Goal: Task Accomplishment & Management: Manage account settings

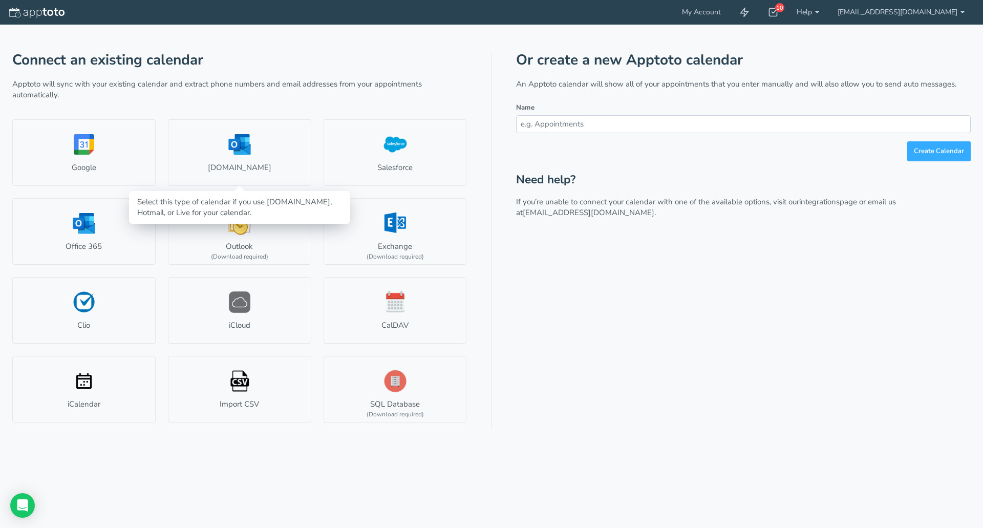
click at [252, 155] on link "[DOMAIN_NAME]" at bounding box center [239, 152] width 143 height 67
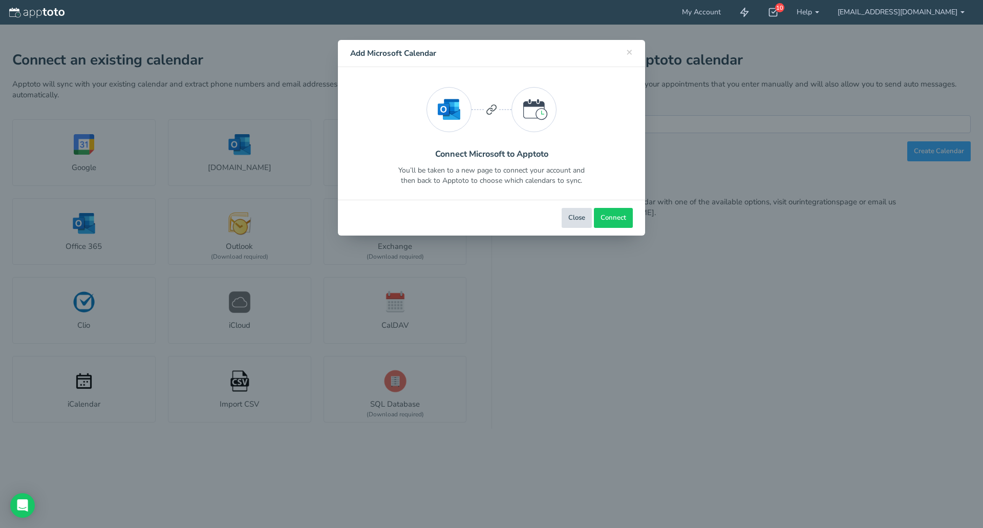
click at [574, 215] on button "Close" at bounding box center [576, 218] width 30 height 20
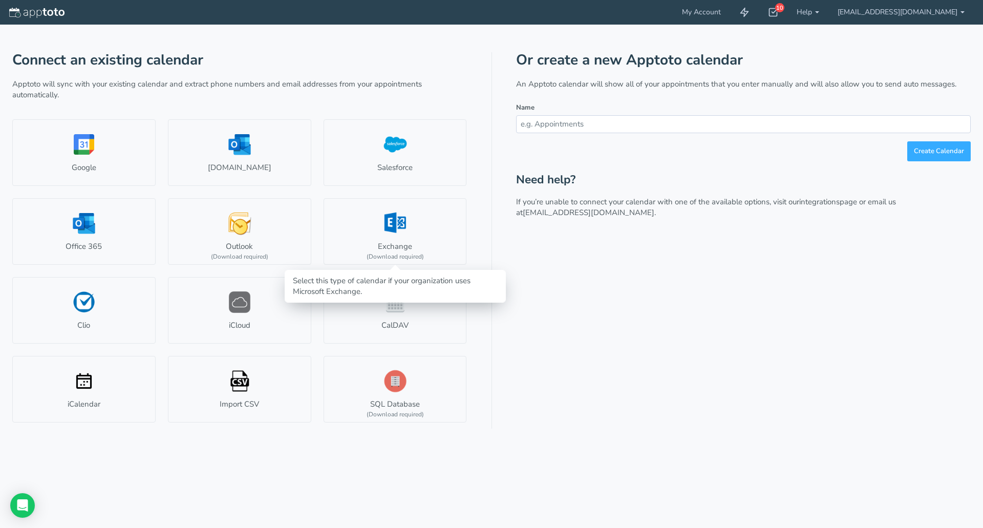
click at [374, 231] on link "Exchange (Download required)" at bounding box center [394, 231] width 143 height 67
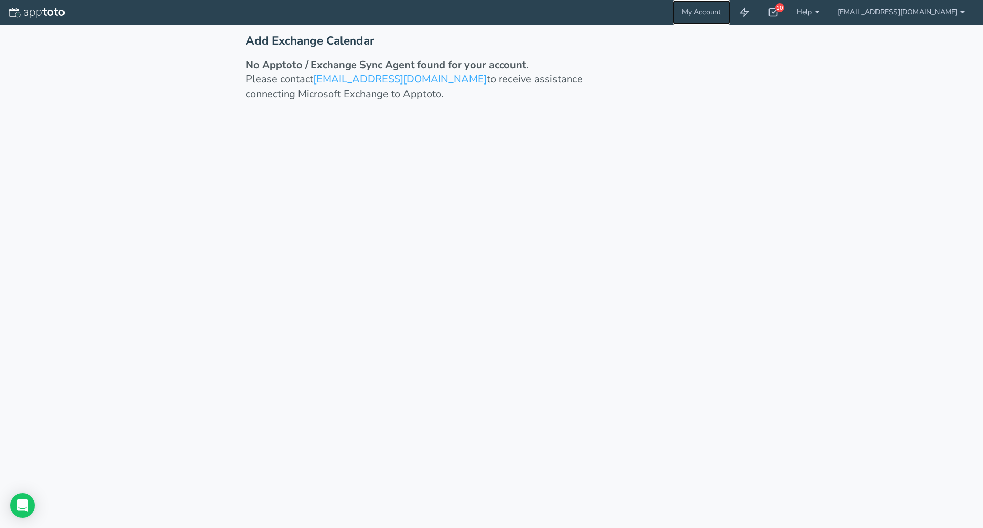
click at [722, 13] on link "My Account" at bounding box center [700, 12] width 57 height 25
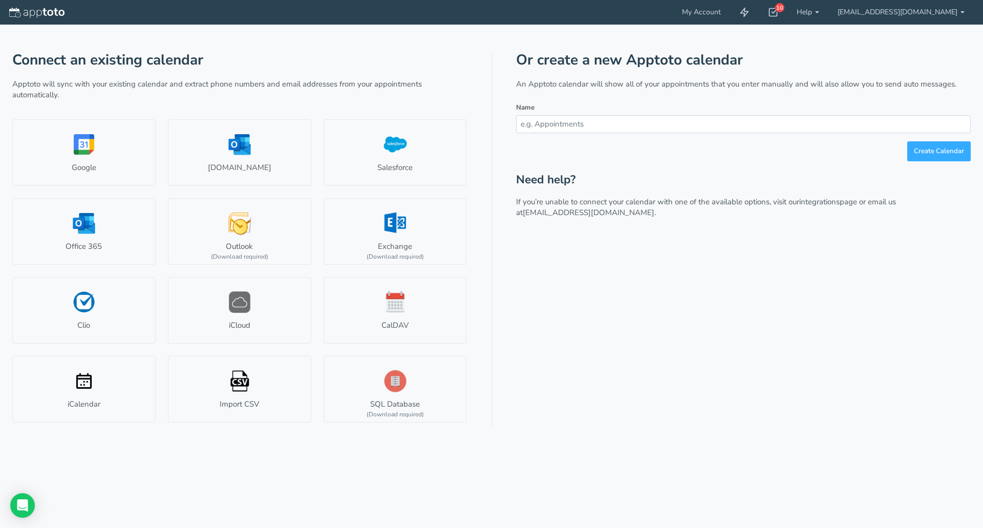
click at [906, 10] on link "[EMAIL_ADDRESS][DOMAIN_NAME]" at bounding box center [900, 12] width 145 height 25
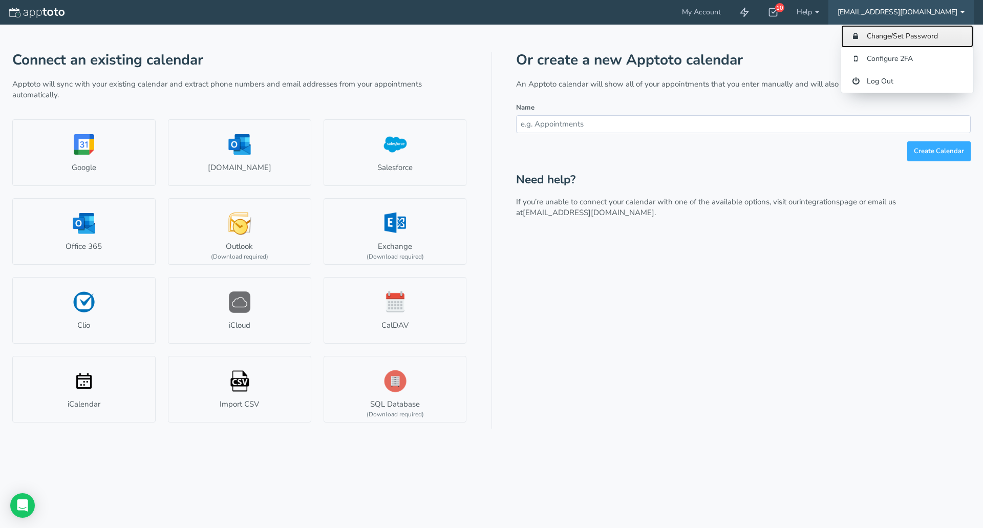
click at [875, 34] on link "Change/Set Password" at bounding box center [907, 36] width 132 height 23
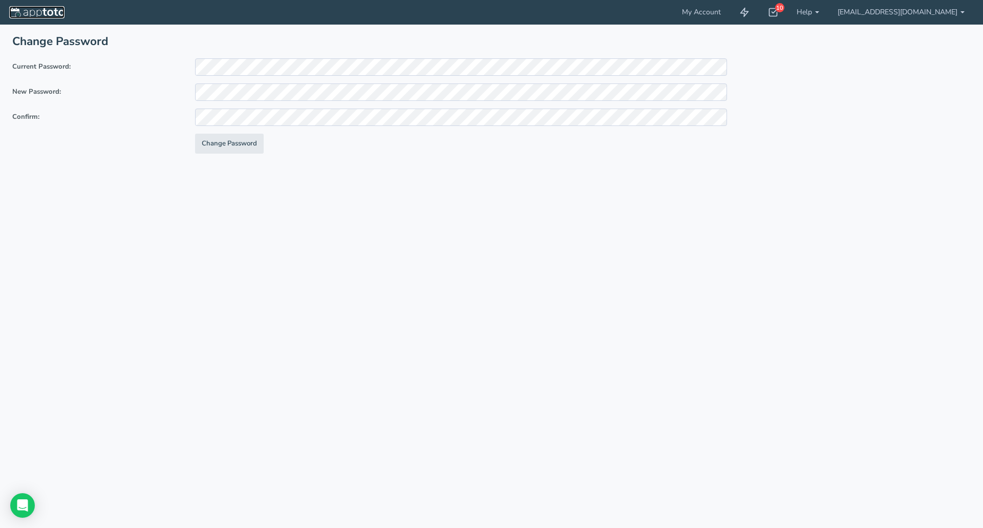
click at [29, 9] on img at bounding box center [36, 13] width 55 height 10
